Goal: Information Seeking & Learning: Find specific fact

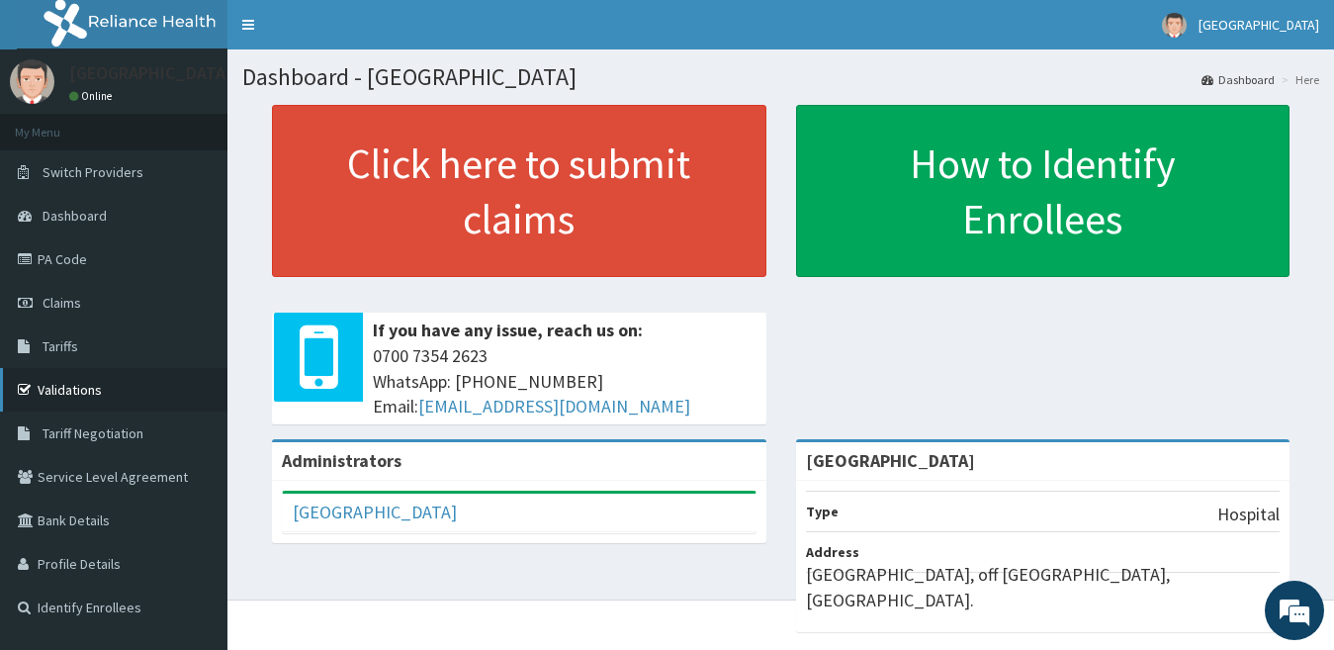
click at [77, 382] on link "Validations" at bounding box center [113, 389] width 227 height 43
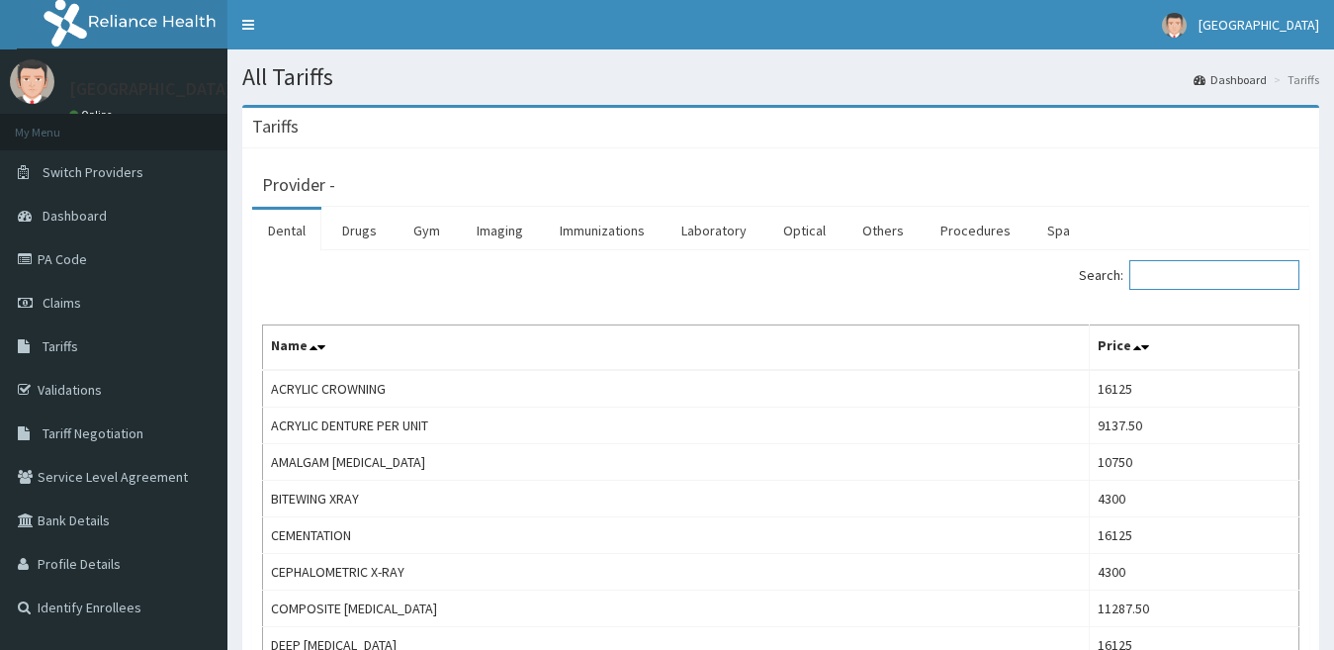
click at [1184, 267] on input "Search:" at bounding box center [1214, 275] width 170 height 30
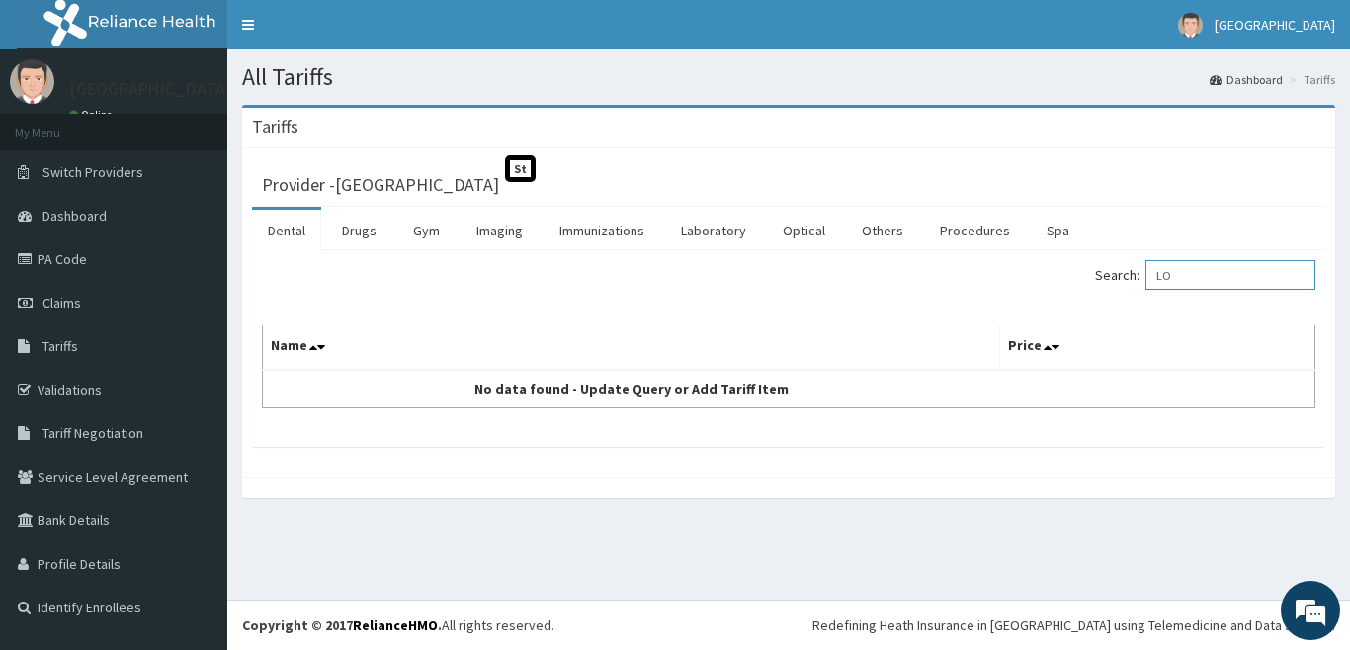
type input "L"
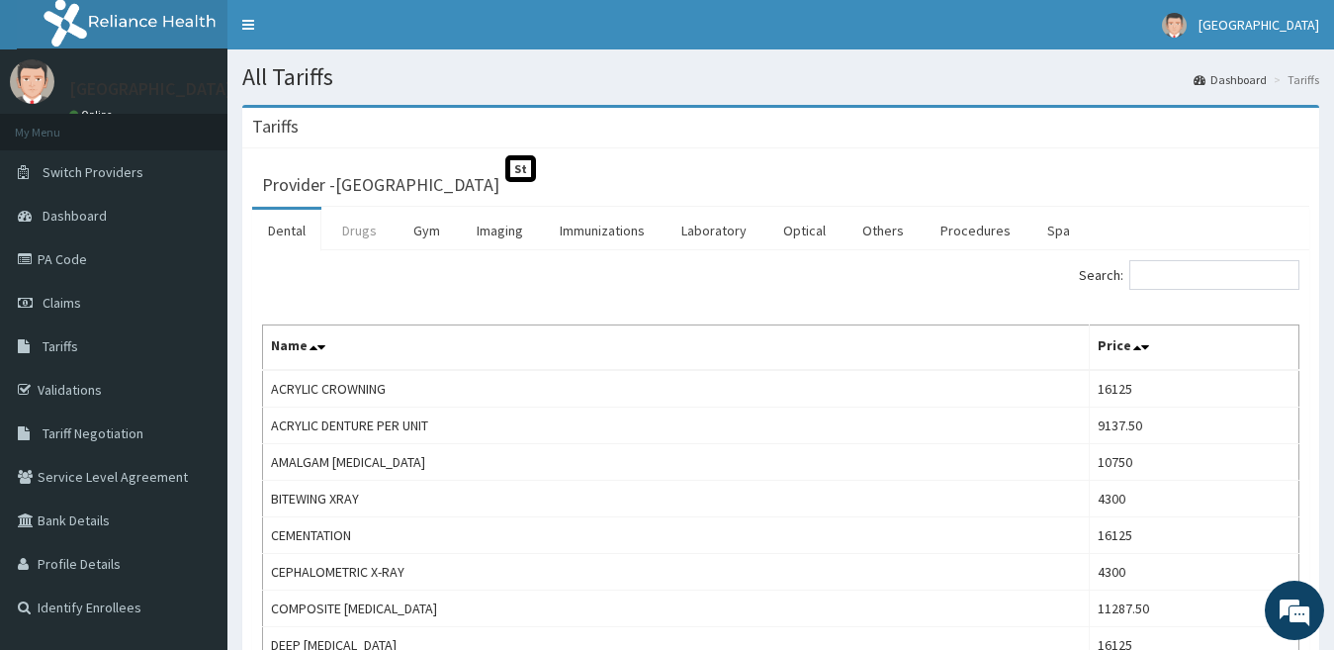
click at [342, 232] on link "Drugs" at bounding box center [359, 231] width 66 height 42
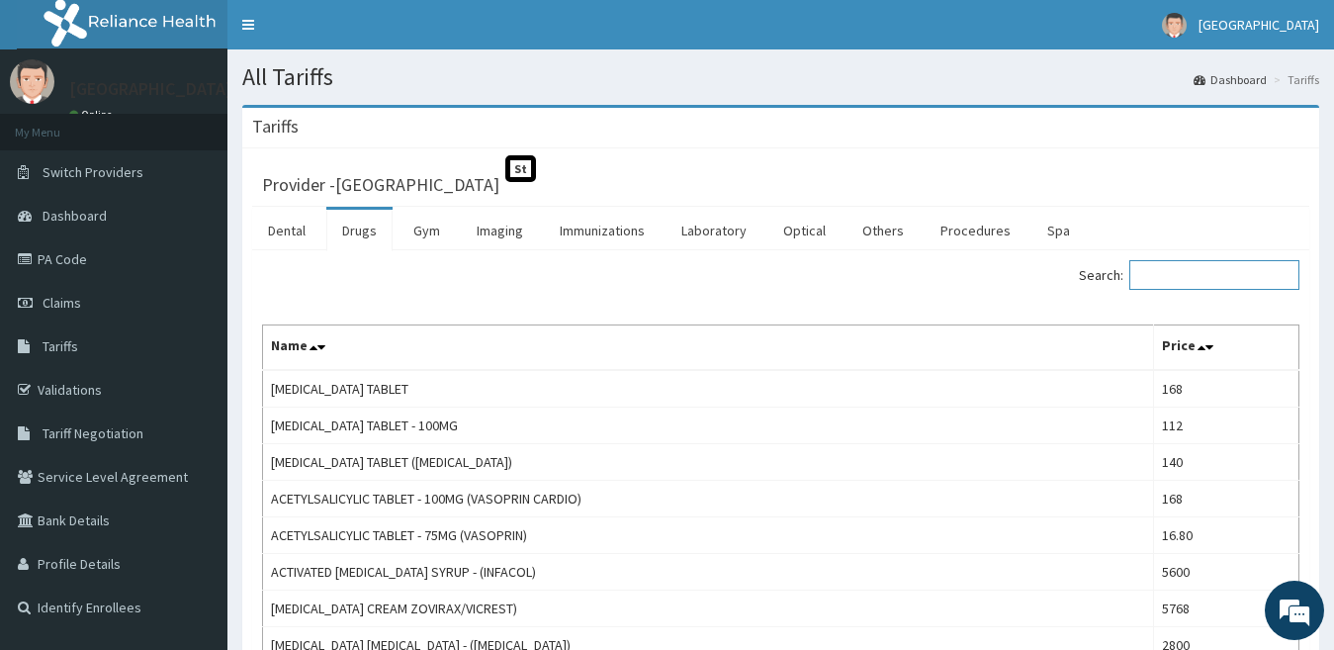
click at [1222, 284] on input "Search:" at bounding box center [1214, 275] width 170 height 30
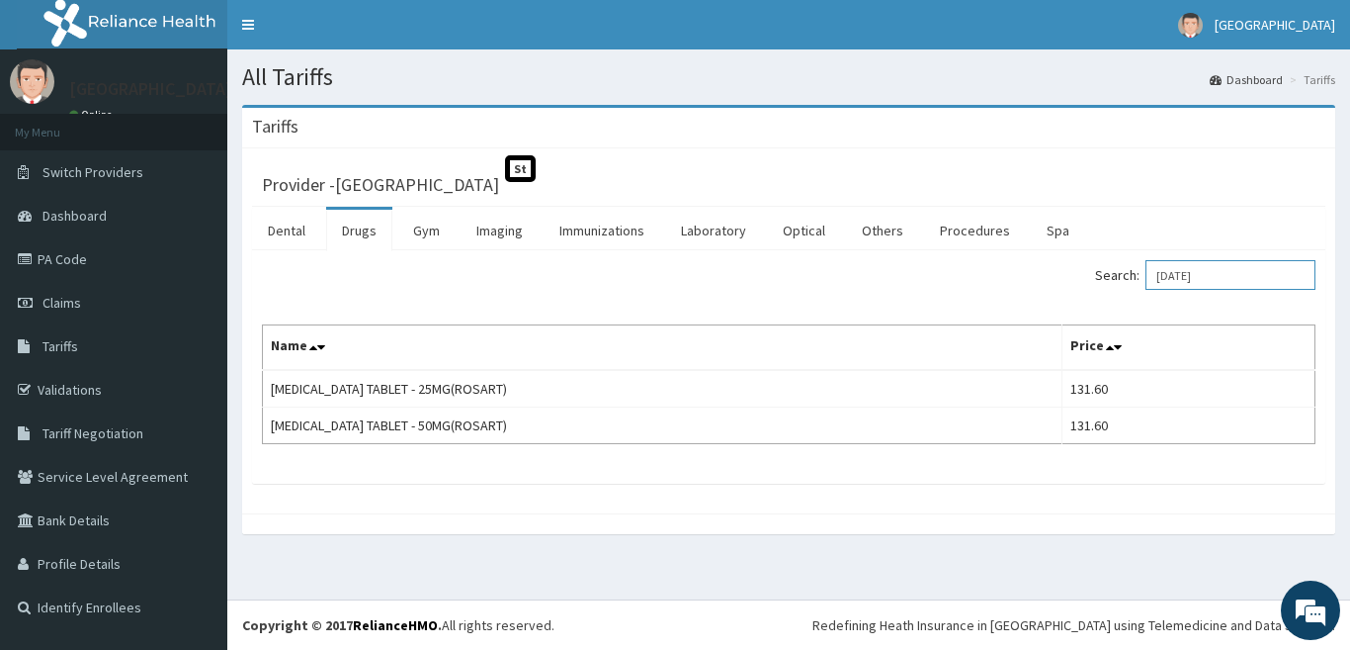
type input "LOSAR"
drag, startPoint x: 1225, startPoint y: 266, endPoint x: 1143, endPoint y: 254, distance: 82.9
click at [1143, 254] on div "Search: LOSAR Name Price LOSARTAN TABLET - 25MG(ROSART) 131.60 LOSARTAN TABLET …" at bounding box center [789, 366] width 1074 height 233
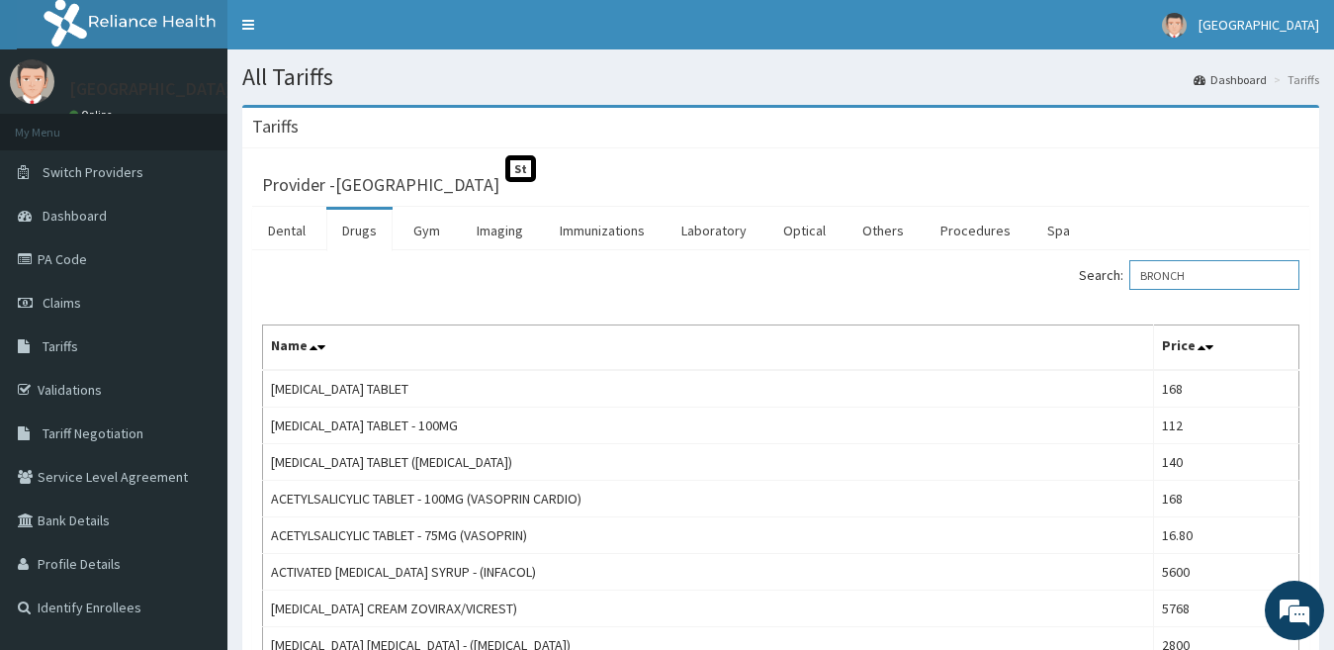
type input "BRONCHO"
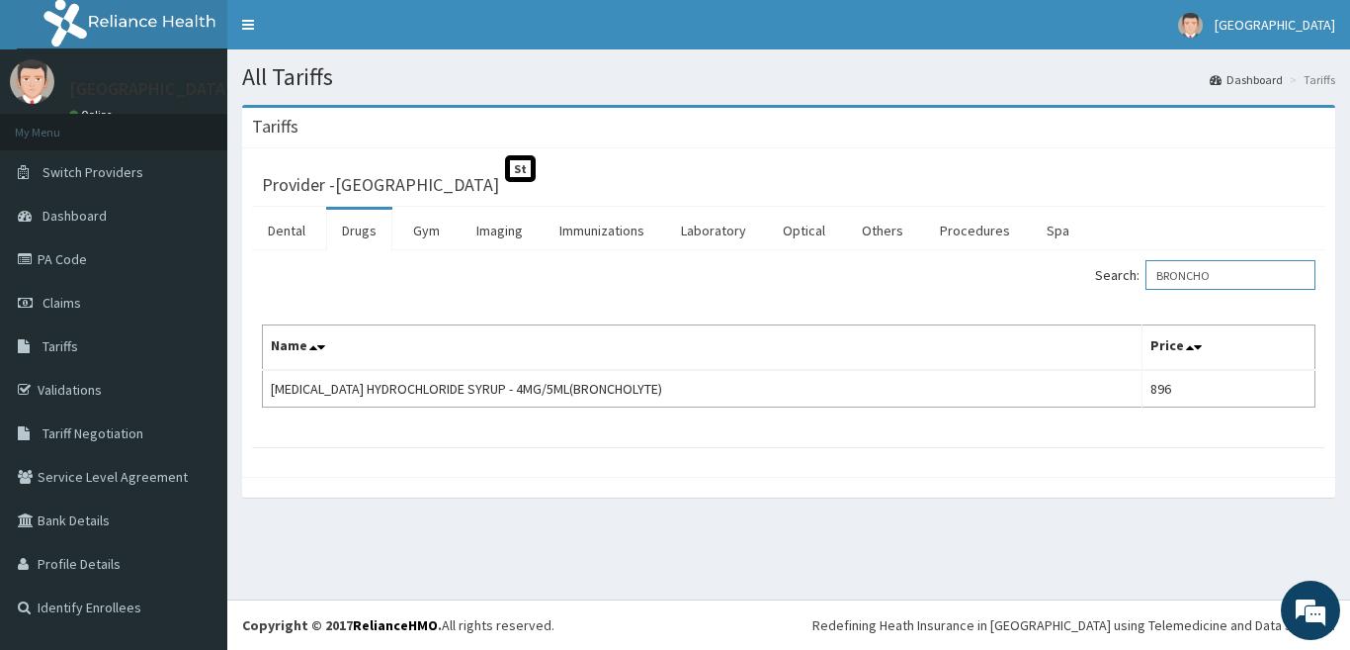
drag, startPoint x: 1266, startPoint y: 273, endPoint x: 1139, endPoint y: 265, distance: 127.8
click at [1143, 271] on label "Search: BRONCHO" at bounding box center [1205, 275] width 220 height 30
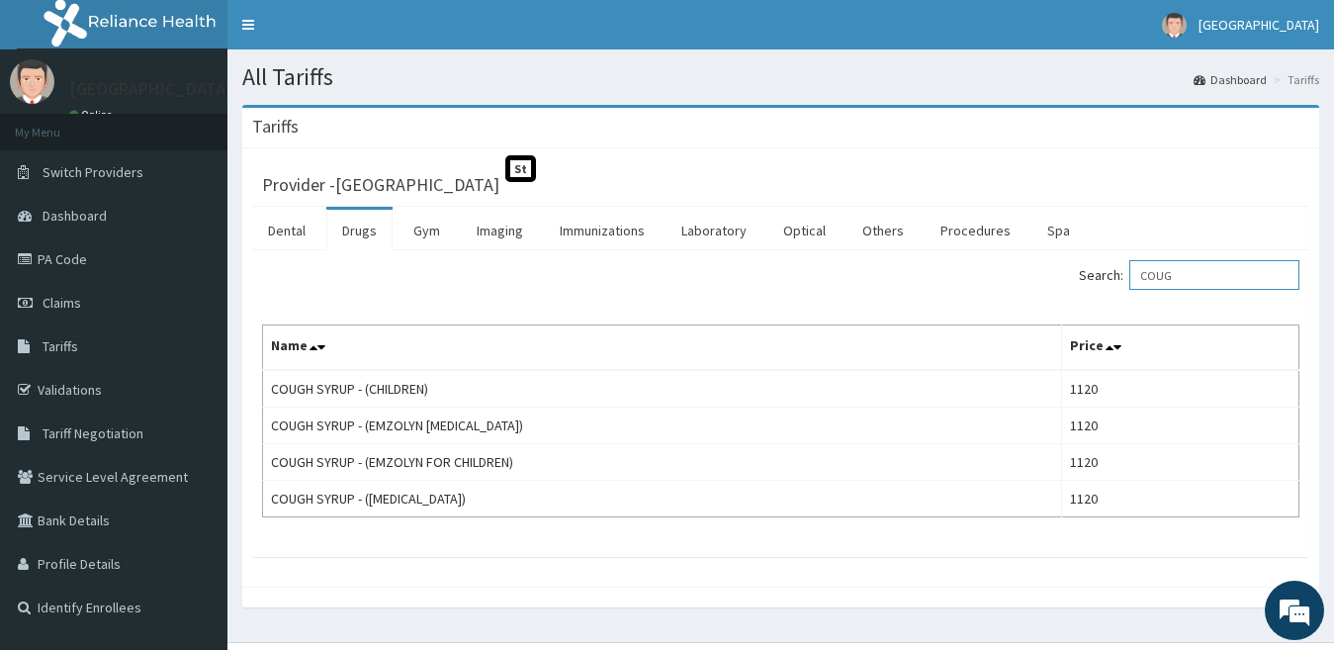
type input "COUG"
click at [67, 254] on link "PA Code" at bounding box center [113, 258] width 227 height 43
